Goal: Transaction & Acquisition: Purchase product/service

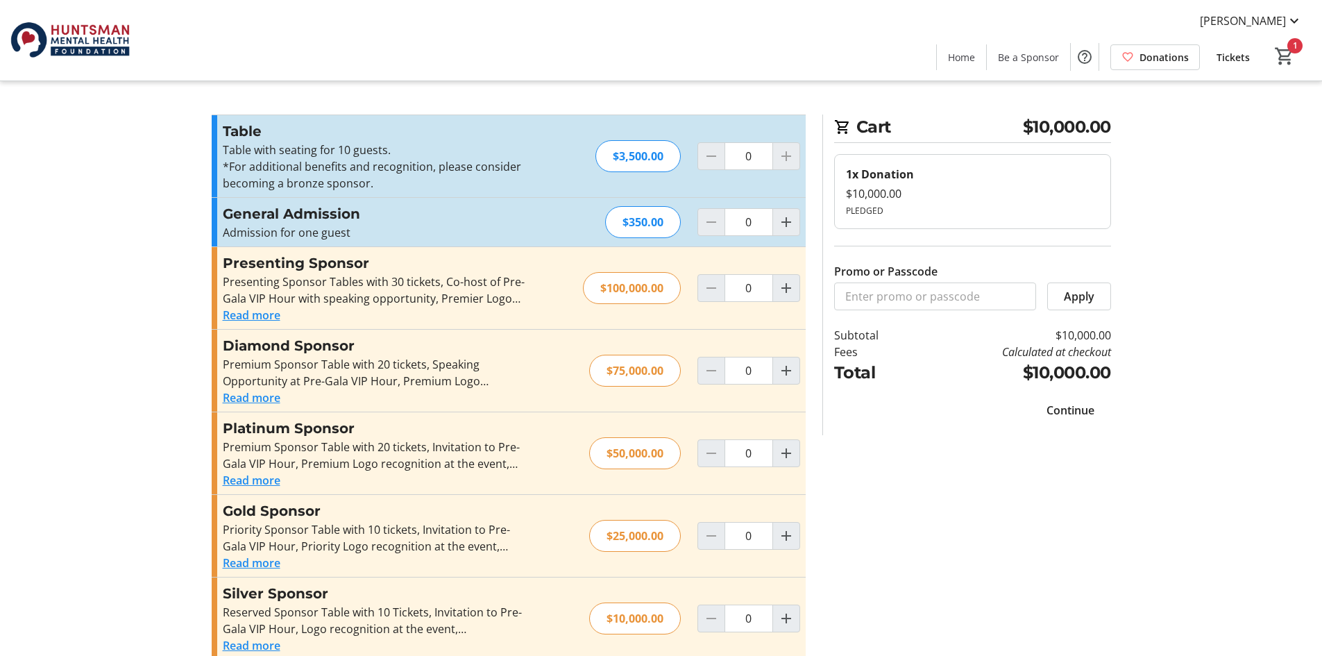
click at [1059, 412] on span "Continue" at bounding box center [1071, 410] width 48 height 17
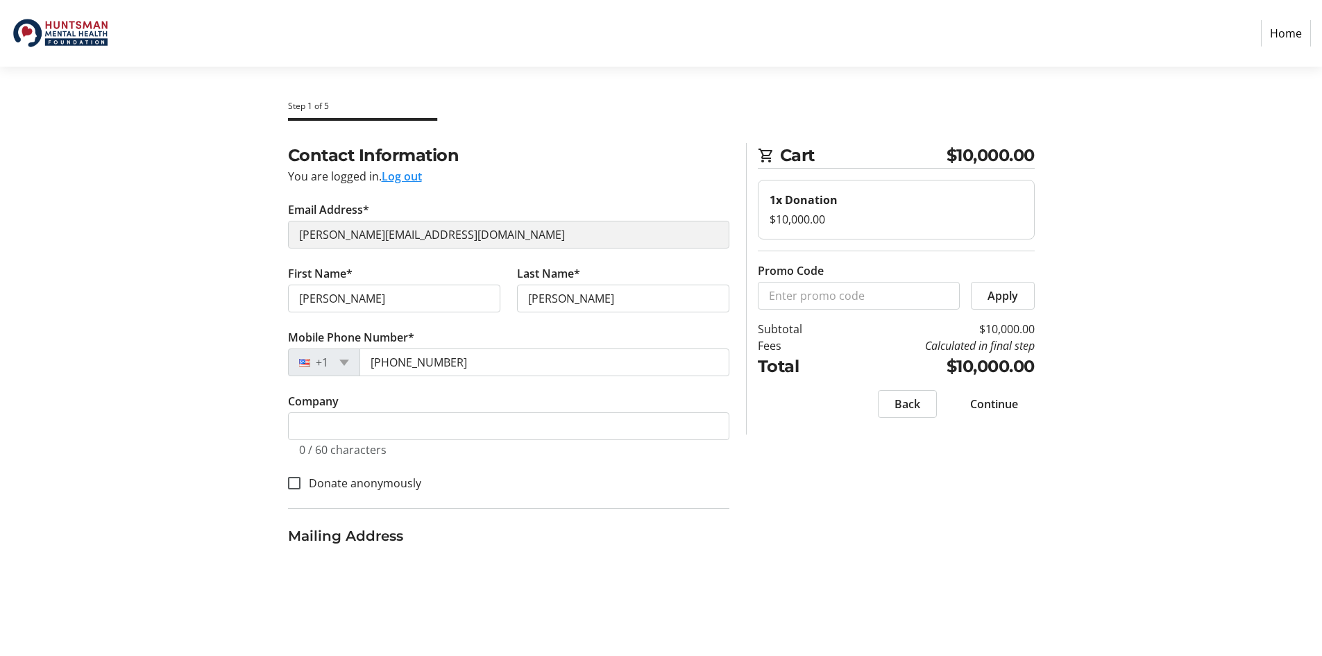
select select "US"
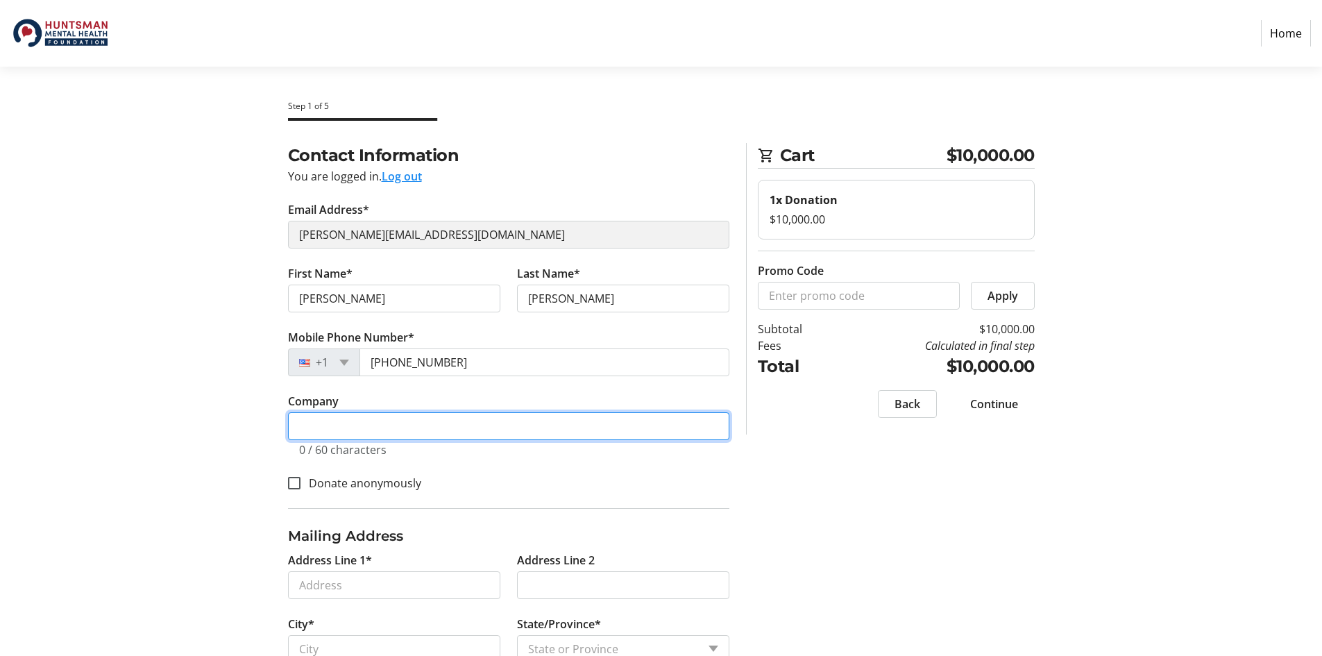
click at [408, 425] on input "Company" at bounding box center [508, 426] width 441 height 28
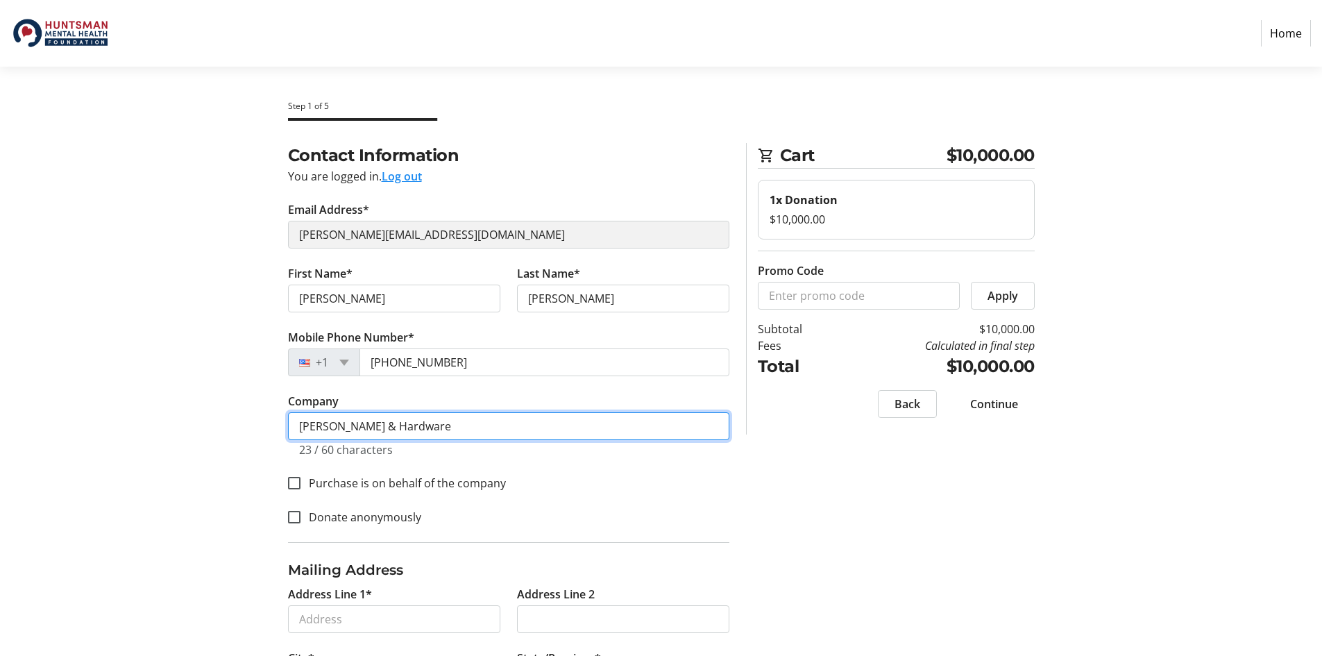
type input "[PERSON_NAME] & Hardware"
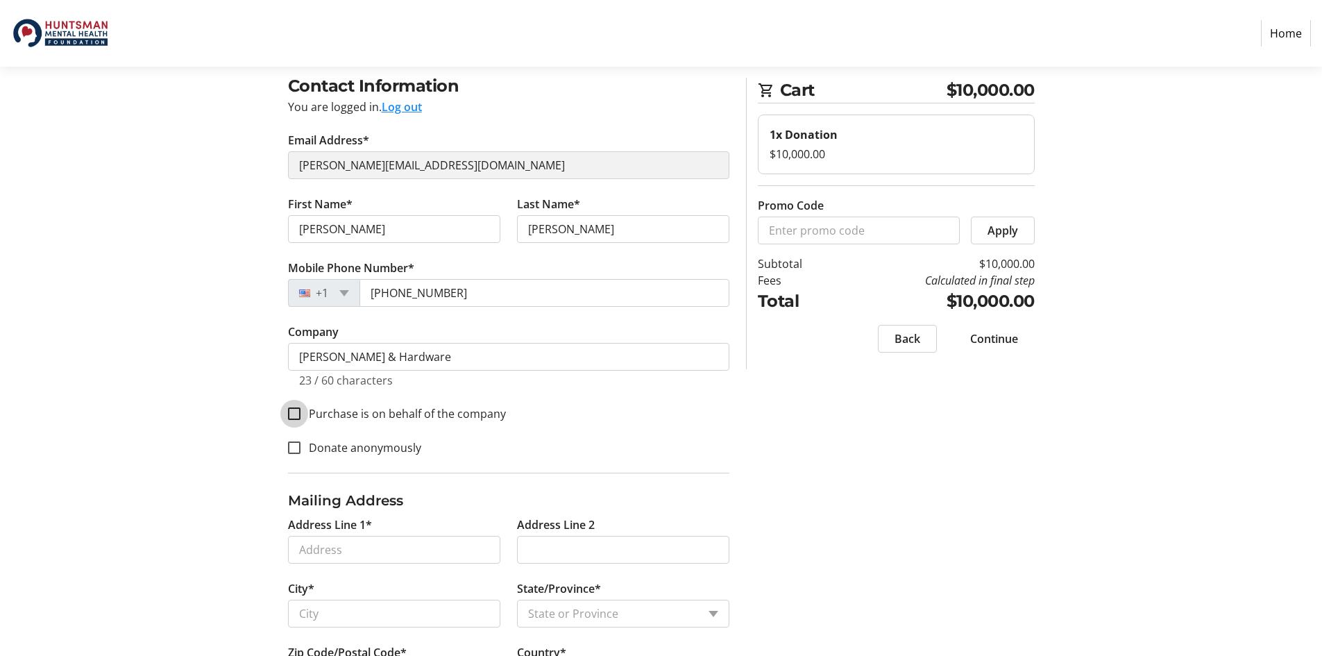
scroll to position [138, 0]
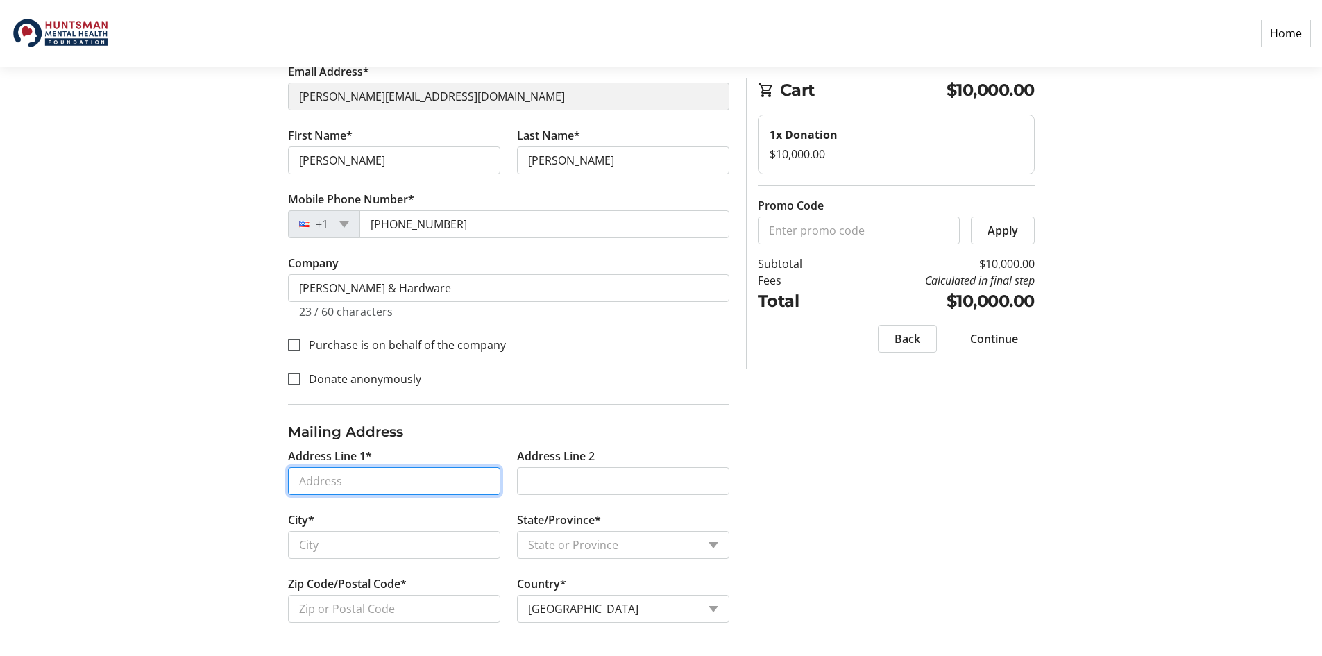
drag, startPoint x: 437, startPoint y: 478, endPoint x: 435, endPoint y: 460, distance: 18.2
click at [437, 478] on input "Address Line 1*" at bounding box center [394, 481] width 212 height 28
type input "[STREET_ADDRESS]"
type input "[GEOGRAPHIC_DATA]"
select select "UT"
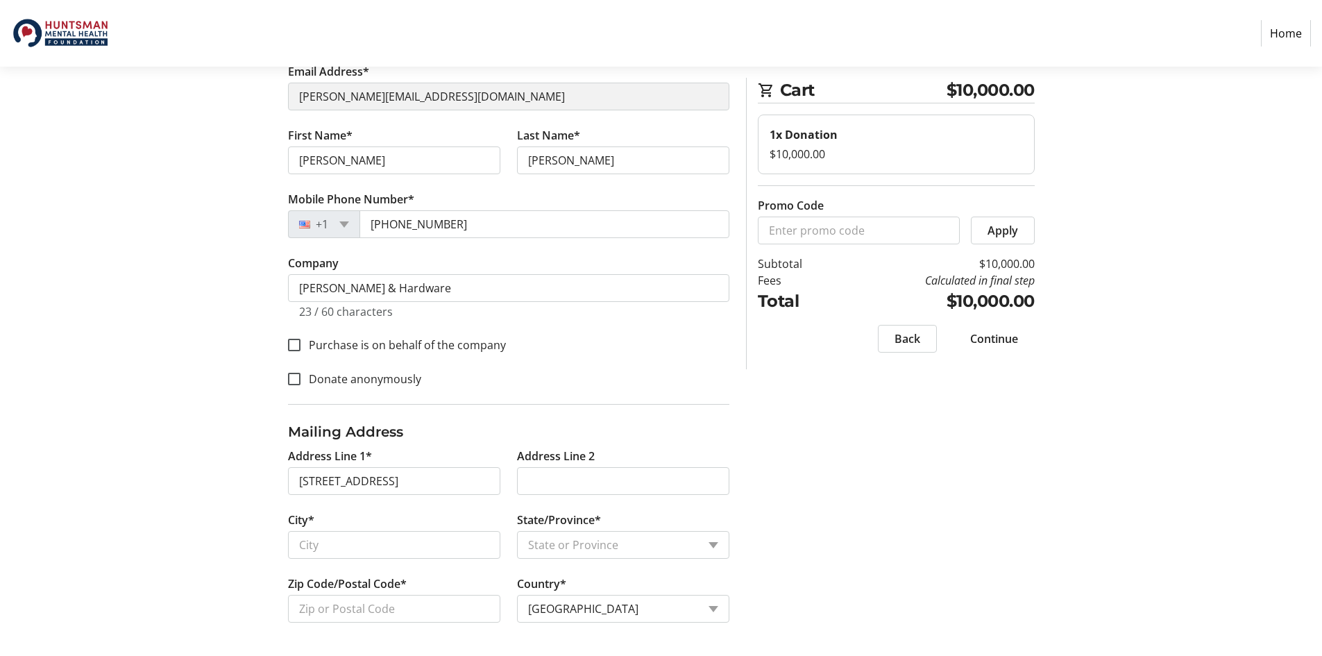
type input "84054"
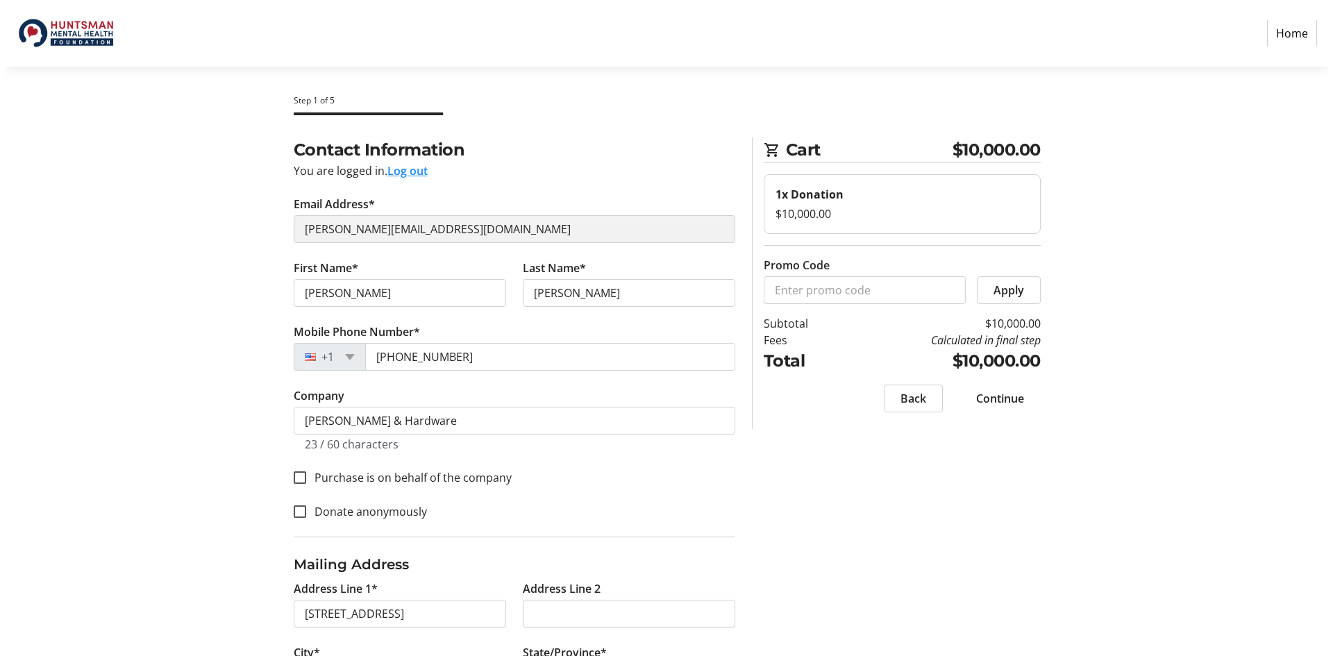
scroll to position [0, 0]
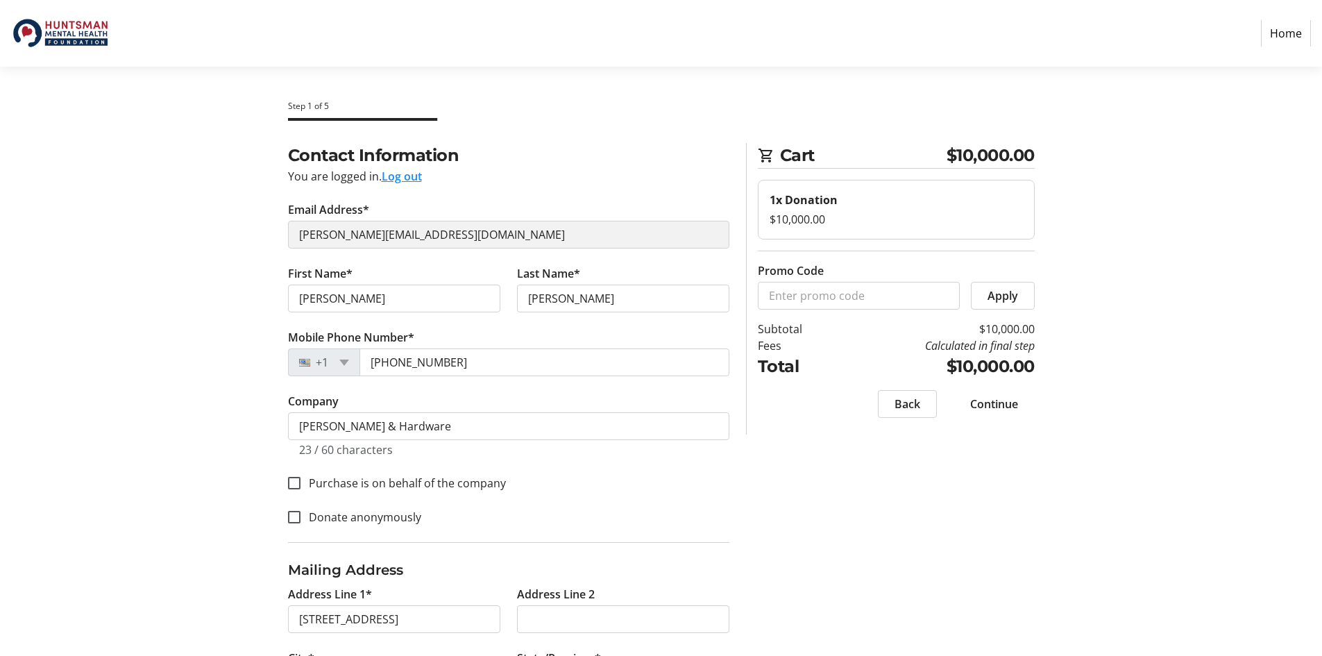
click at [1006, 405] on span "Continue" at bounding box center [994, 404] width 48 height 17
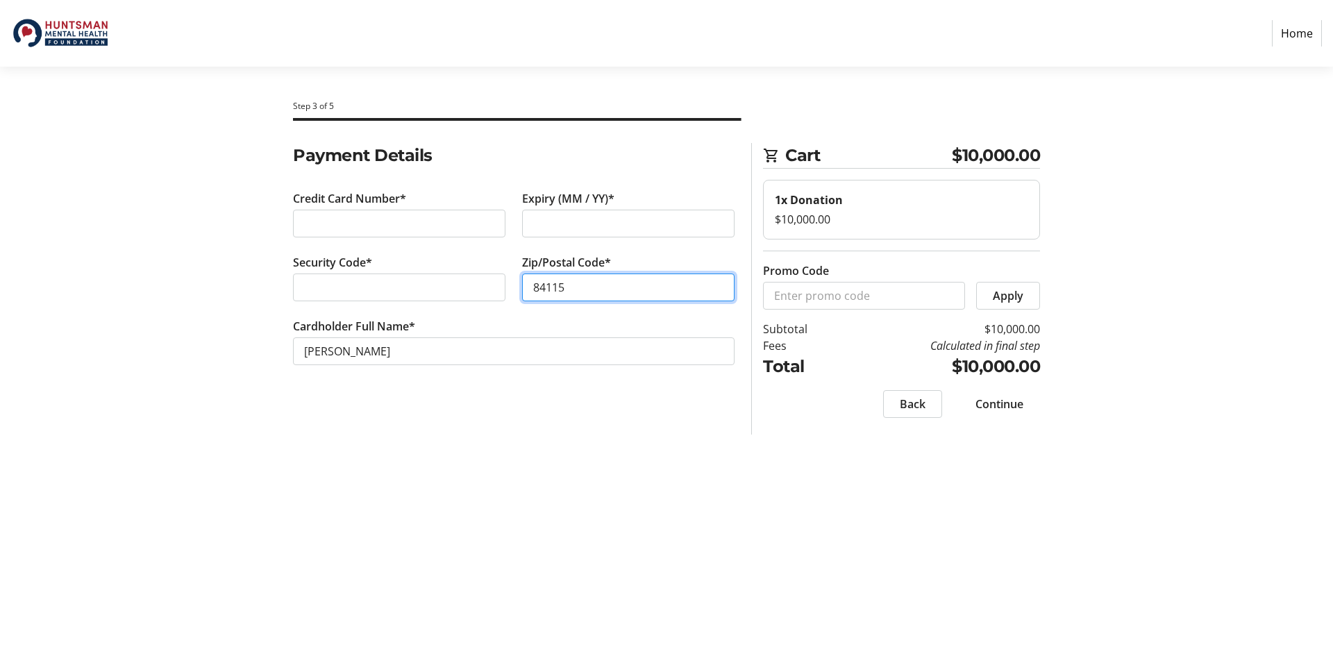
type input "84115"
click at [1005, 405] on span "Continue" at bounding box center [999, 404] width 48 height 17
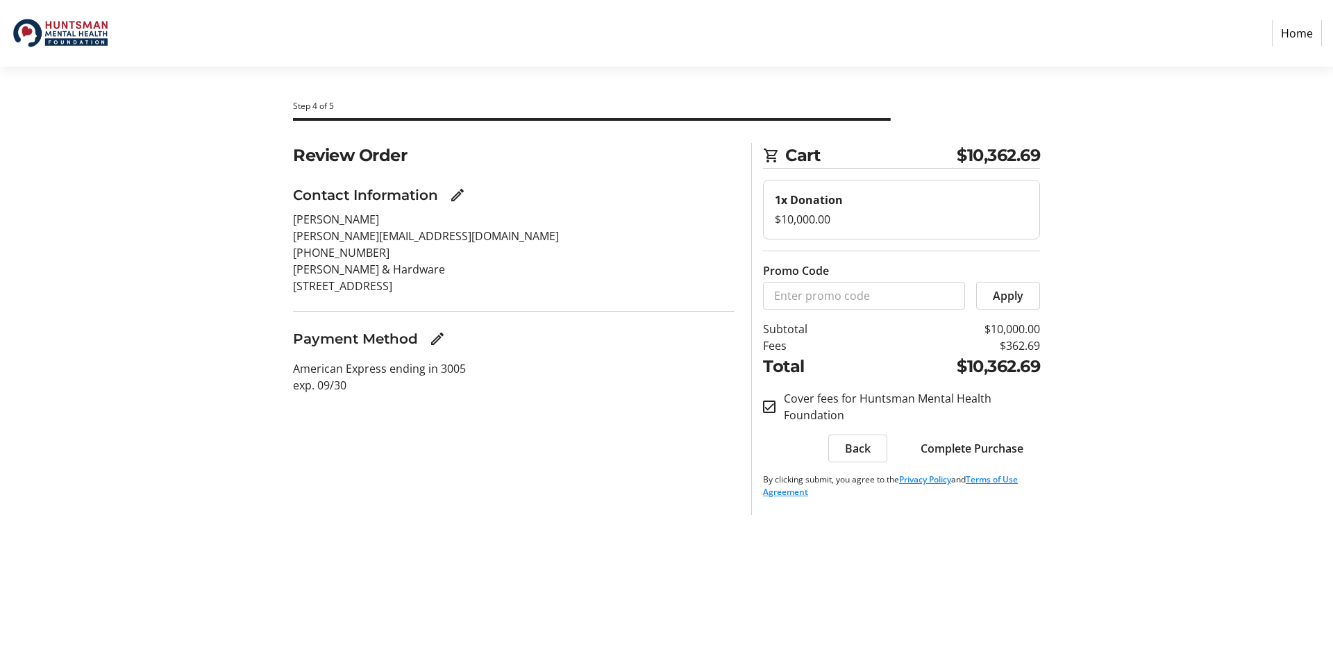
click at [943, 450] on span "Complete Purchase" at bounding box center [971, 448] width 103 height 17
